Goal: Find specific page/section: Find specific page/section

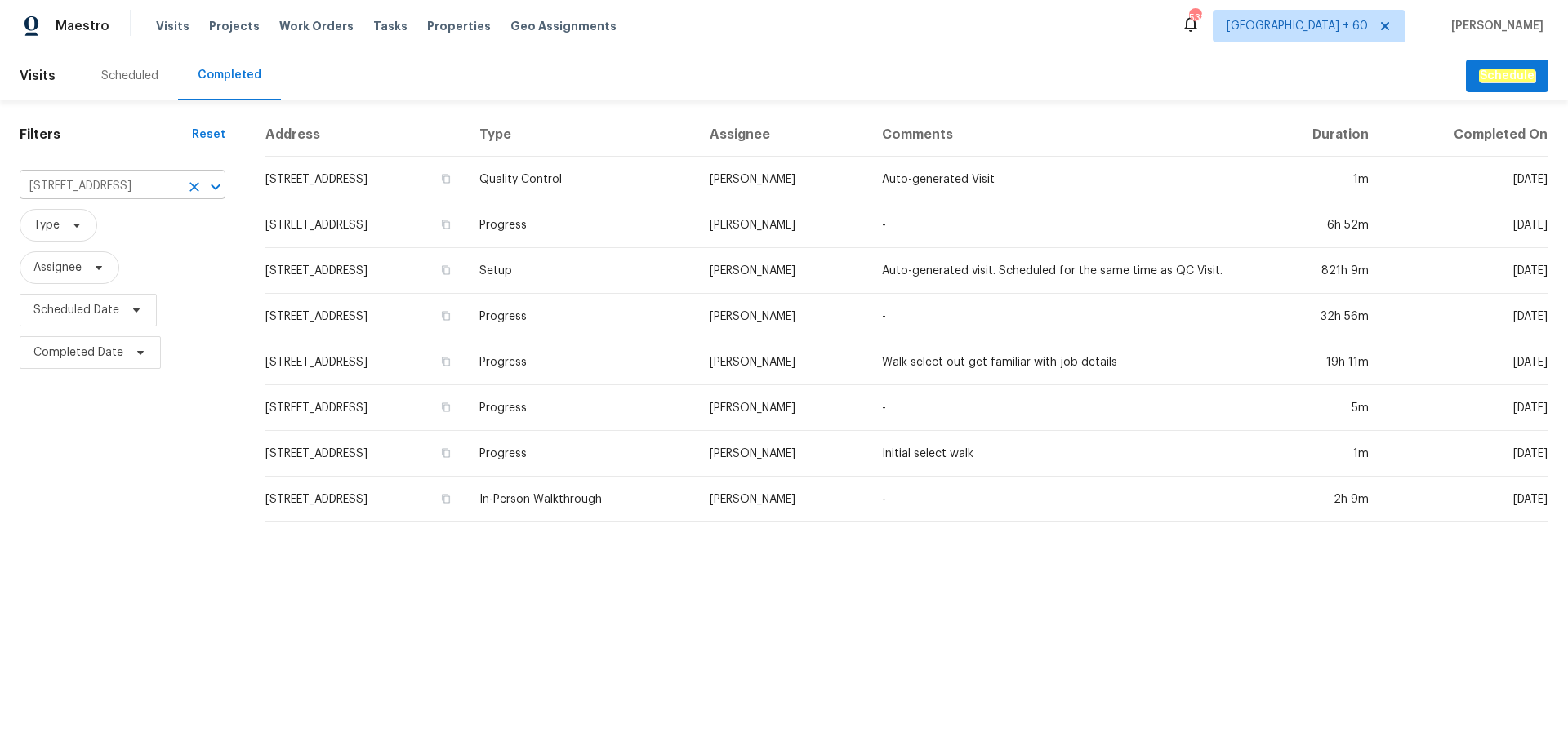
click at [110, 185] on input "[STREET_ADDRESS]" at bounding box center [99, 186] width 160 height 25
paste input "[STREET_ADDRESS][PERSON_NAME]"
type input "[STREET_ADDRESS][PERSON_NAME]"
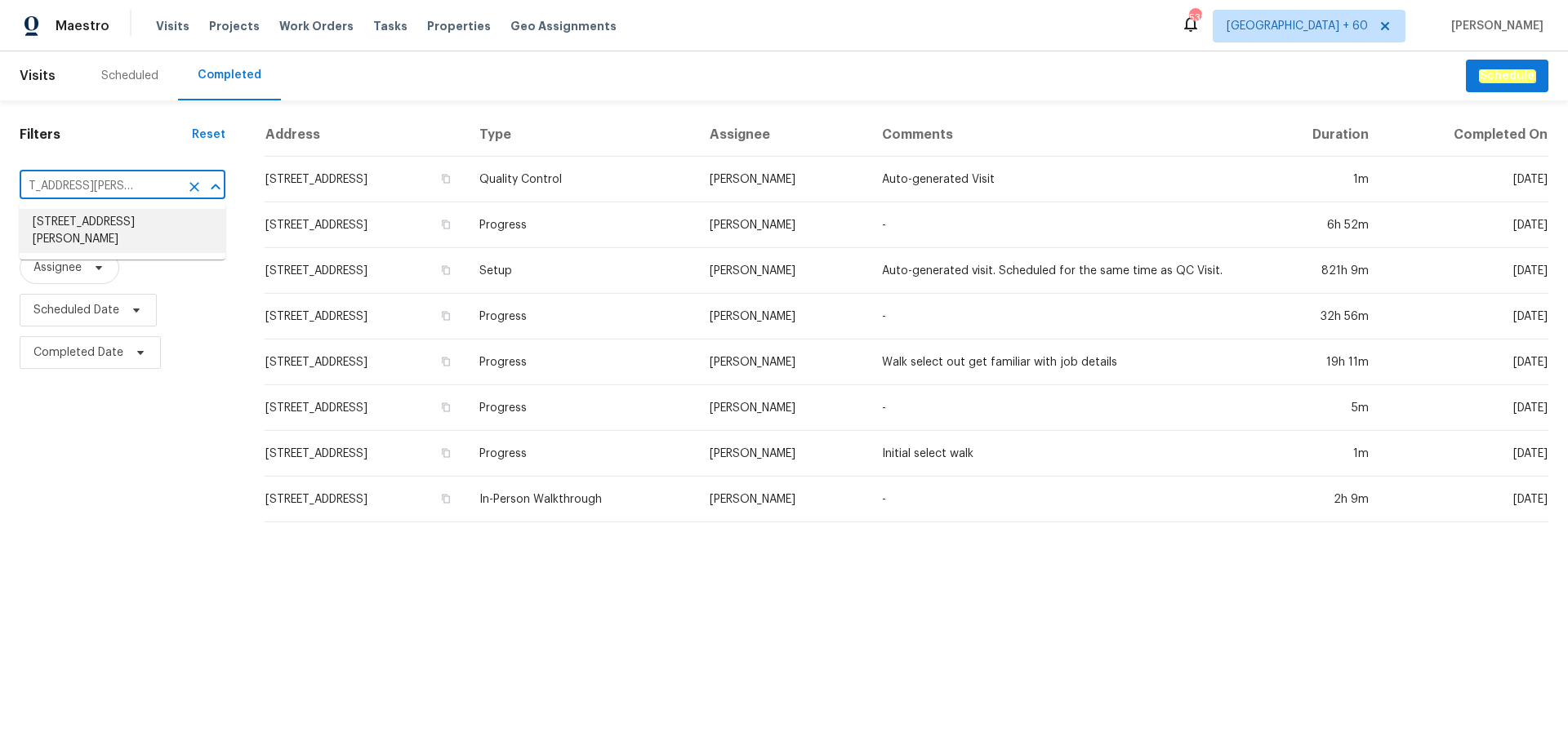
click at [120, 238] on li "[STREET_ADDRESS][PERSON_NAME]" at bounding box center [122, 231] width 206 height 44
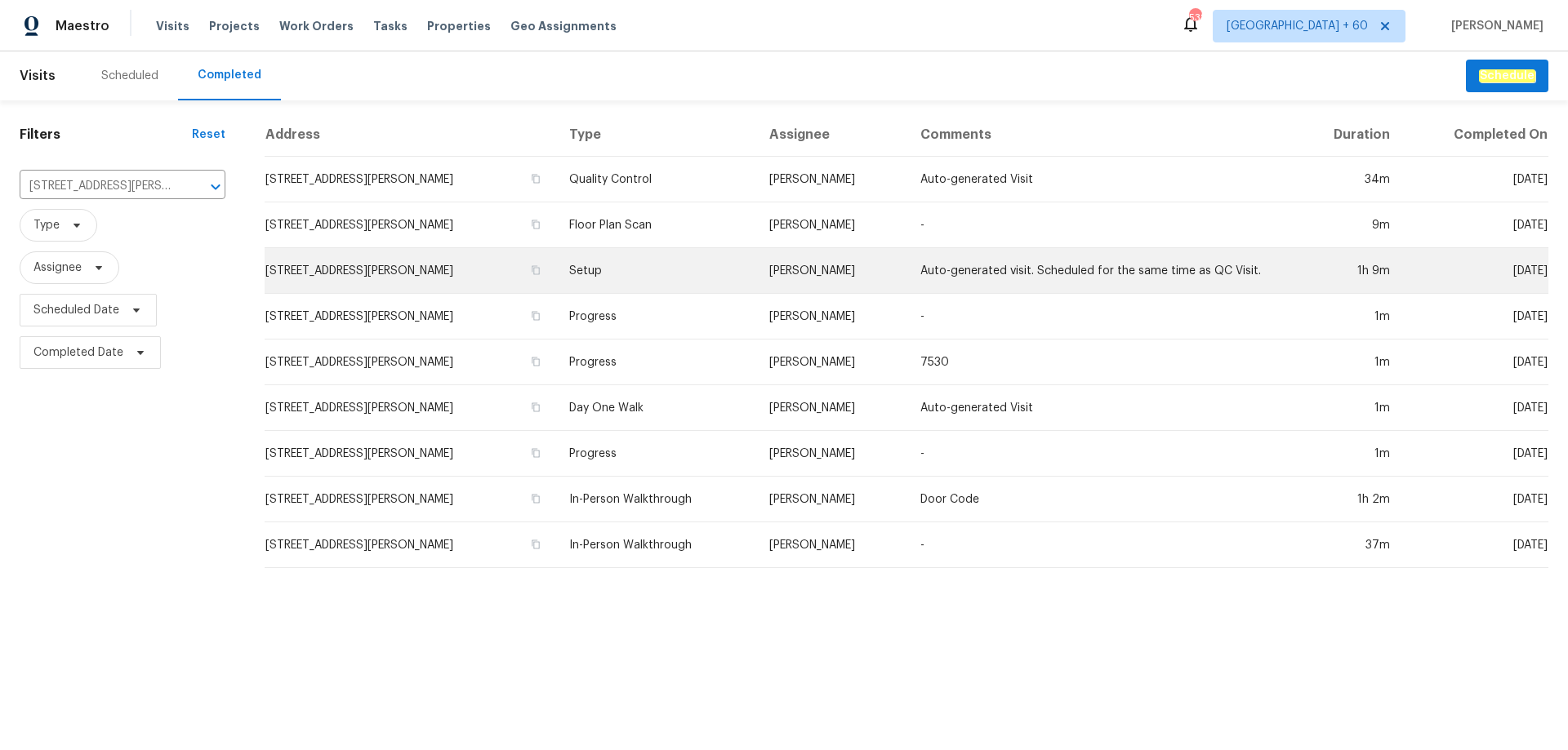
click at [643, 272] on td "Setup" at bounding box center [656, 272] width 201 height 46
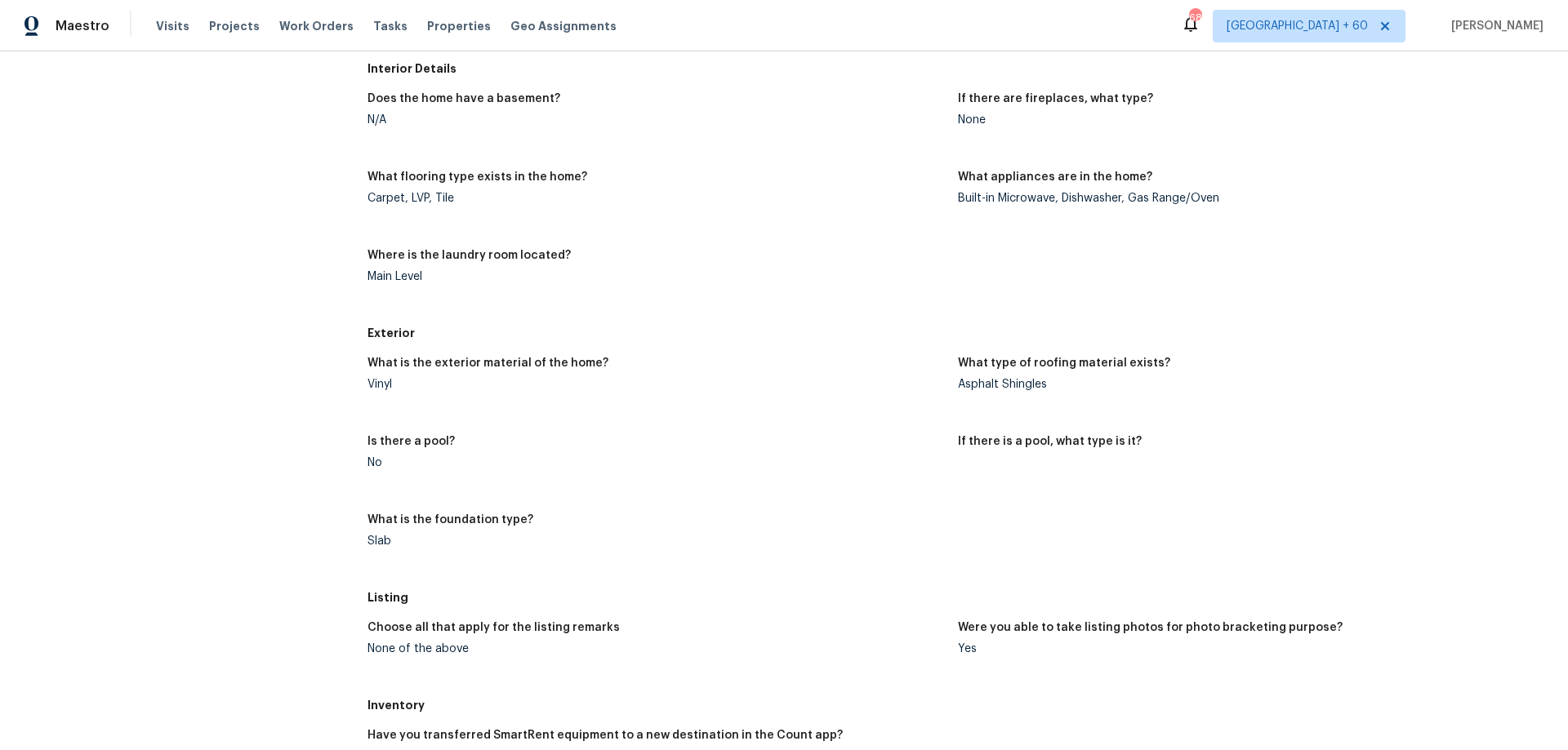
scroll to position [514, 0]
